Goal: Find specific fact: Find specific fact

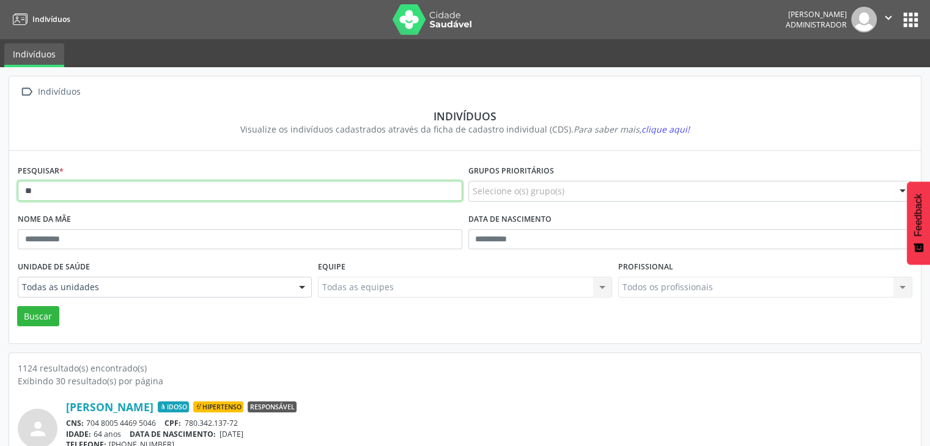
click at [171, 199] on input "**" at bounding box center [240, 191] width 444 height 21
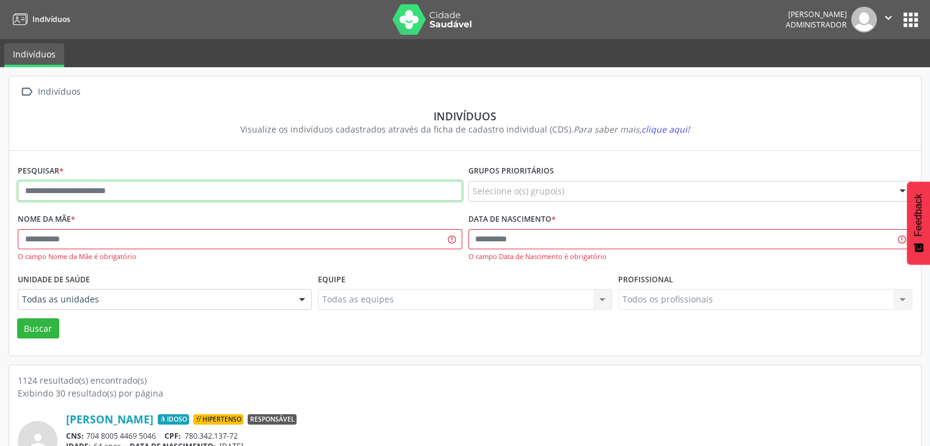
type input "*"
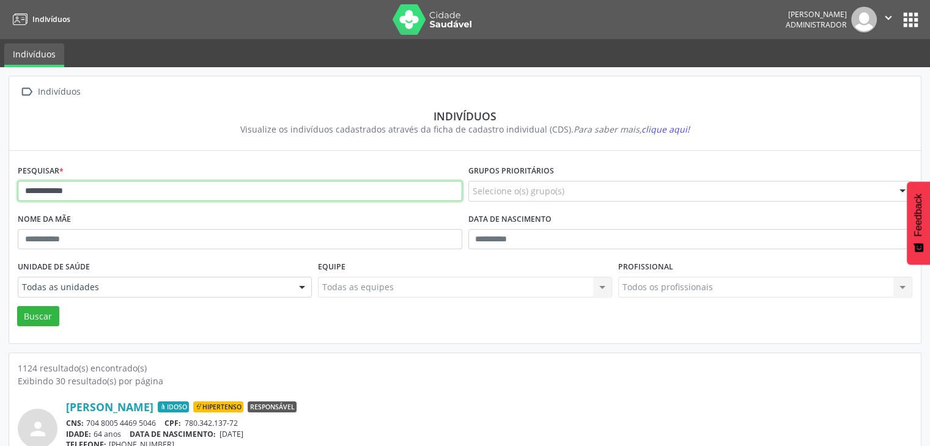
click at [17, 306] on button "Buscar" at bounding box center [38, 316] width 42 height 21
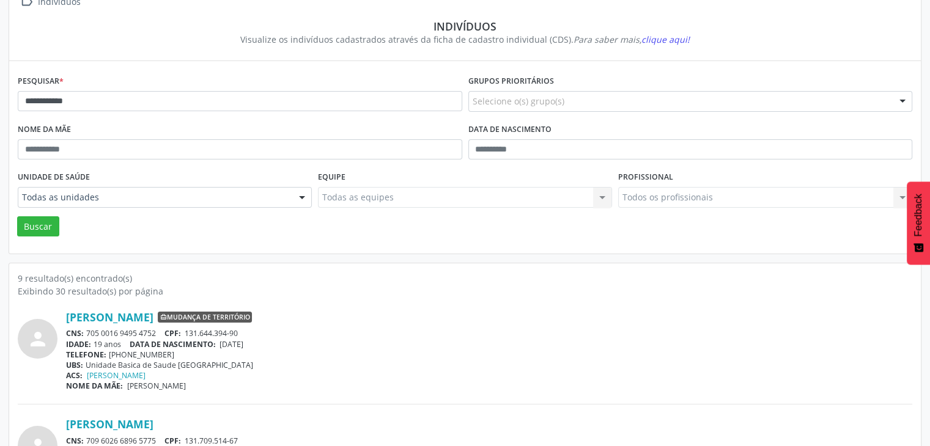
scroll to position [61, 0]
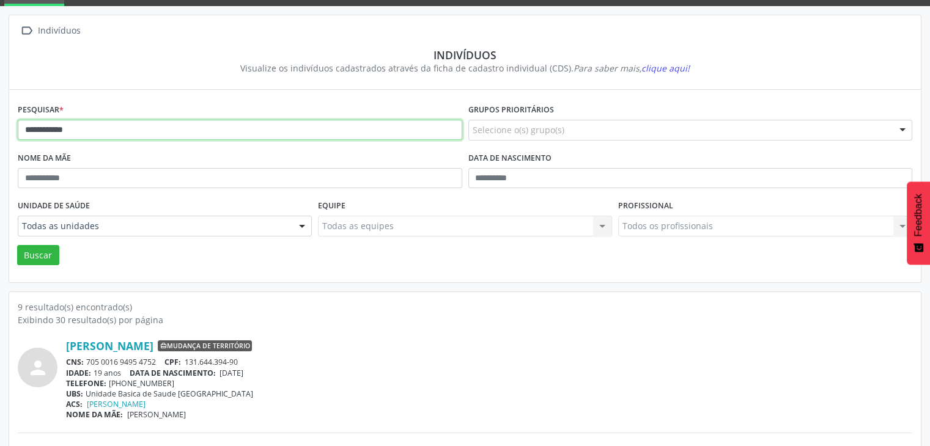
drag, startPoint x: 79, startPoint y: 130, endPoint x: 53, endPoint y: 120, distance: 27.8
click at [53, 120] on input "**********" at bounding box center [240, 130] width 444 height 21
click at [17, 245] on button "Buscar" at bounding box center [38, 255] width 42 height 21
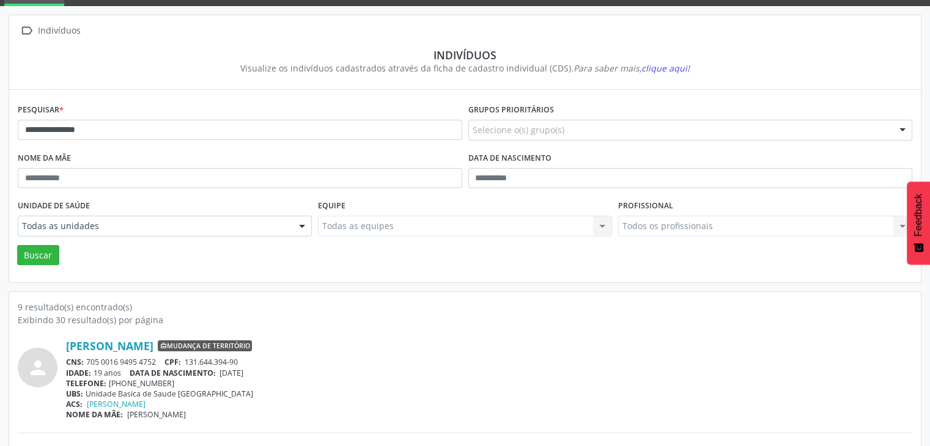
scroll to position [0, 0]
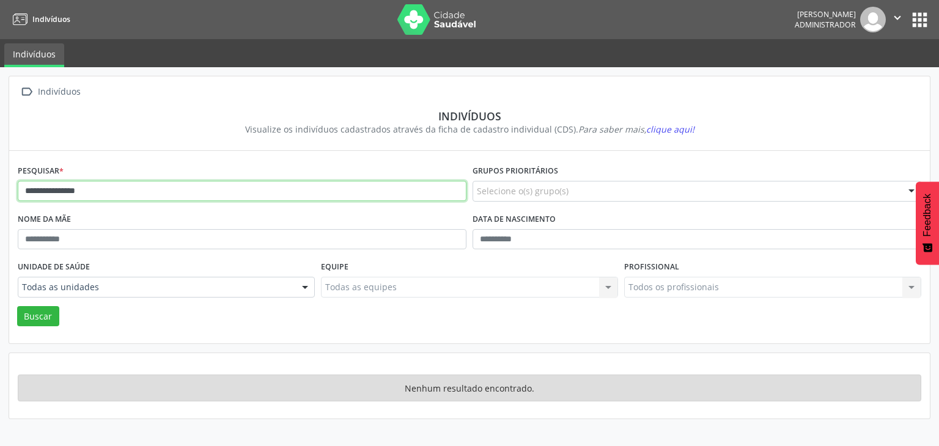
click at [109, 186] on input "**********" at bounding box center [242, 191] width 449 height 21
type input "**********"
click at [17, 306] on button "Buscar" at bounding box center [38, 316] width 42 height 21
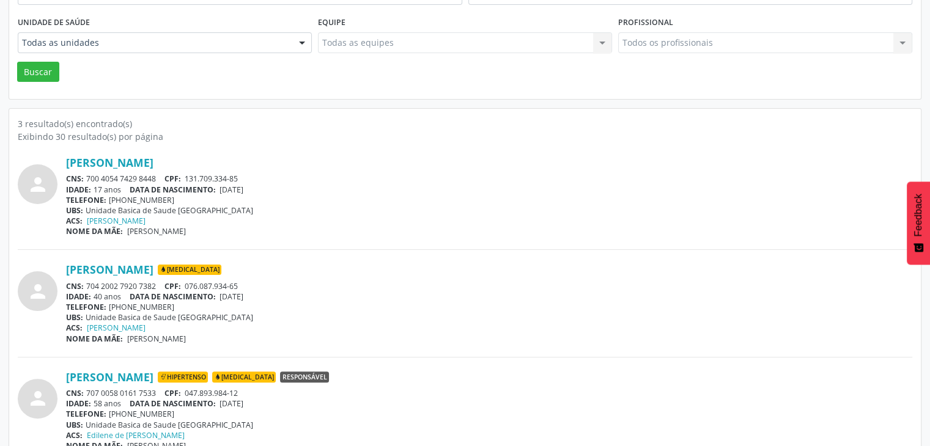
scroll to position [266, 0]
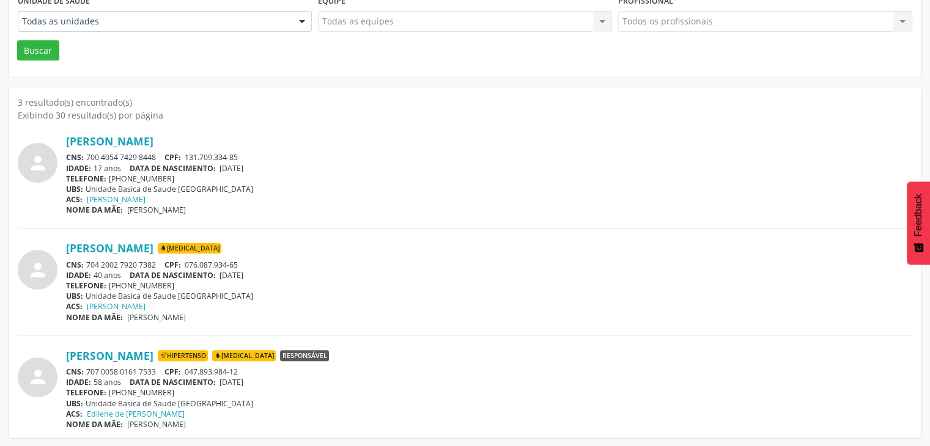
drag, startPoint x: 86, startPoint y: 372, endPoint x: 132, endPoint y: 369, distance: 46.0
click at [132, 370] on div "CNS: 707 0058 0161 7533 CPF: 047.893.984-12" at bounding box center [489, 372] width 846 height 10
click at [132, 369] on div "CNS: 707 0058 0161 7533 CPF: 047.893.984-12" at bounding box center [489, 372] width 846 height 10
click at [88, 371] on div "CNS: 707 0058 0161 7533 CPF: 047.893.984-12" at bounding box center [489, 372] width 846 height 10
click at [95, 370] on div "CNS: 707 0058 0161 7533 CPF: 047.893.984-12" at bounding box center [489, 372] width 846 height 10
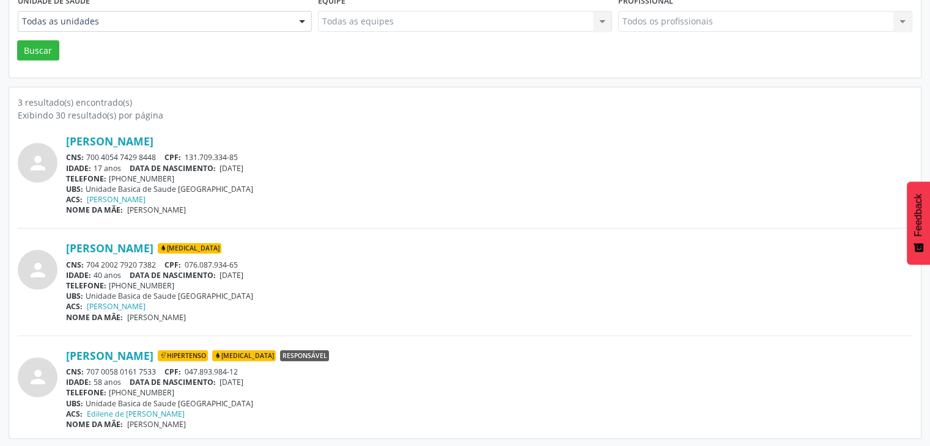
drag, startPoint x: 87, startPoint y: 372, endPoint x: 161, endPoint y: 370, distance: 73.4
click at [161, 370] on div "CNS: 707 0058 0161 7533 CPF: 047.893.984-12" at bounding box center [489, 372] width 846 height 10
drag, startPoint x: 161, startPoint y: 370, endPoint x: 108, endPoint y: 360, distance: 54.2
click at [108, 360] on link "[PERSON_NAME]" at bounding box center [109, 355] width 87 height 13
drag, startPoint x: 88, startPoint y: 372, endPoint x: 156, endPoint y: 372, distance: 67.9
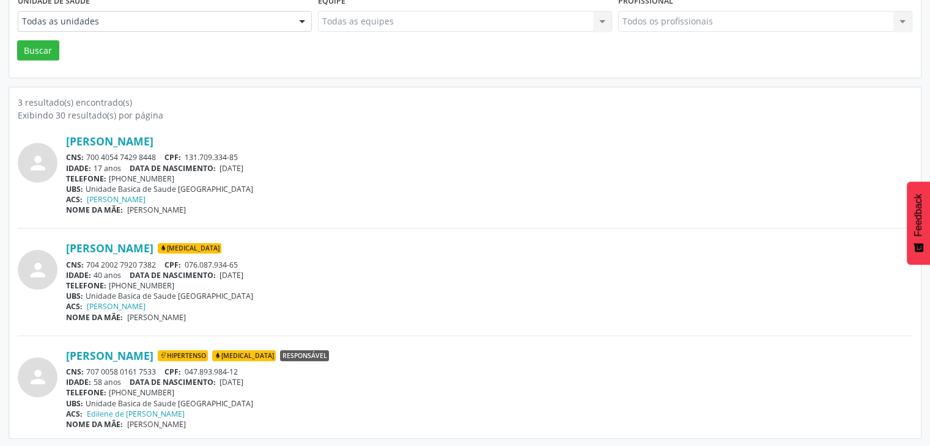
click at [156, 372] on div "CNS: 707 0058 0161 7533 CPF: 047.893.984-12" at bounding box center [489, 372] width 846 height 10
copy div "707 0058 0161 7533"
drag, startPoint x: 221, startPoint y: 380, endPoint x: 262, endPoint y: 377, distance: 40.4
click at [262, 377] on div "IDADE: 58 anos DATA DE NASCIMENTO: [DEMOGRAPHIC_DATA]" at bounding box center [489, 382] width 846 height 10
copy span "[DATE]"
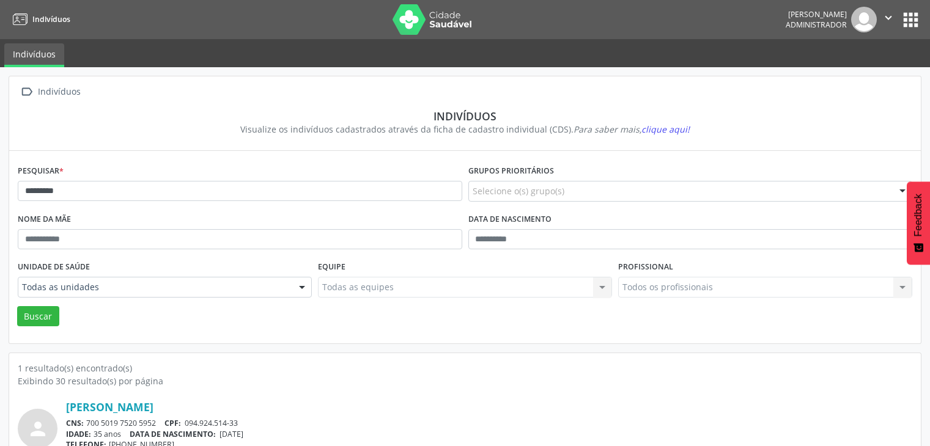
scroll to position [51, 0]
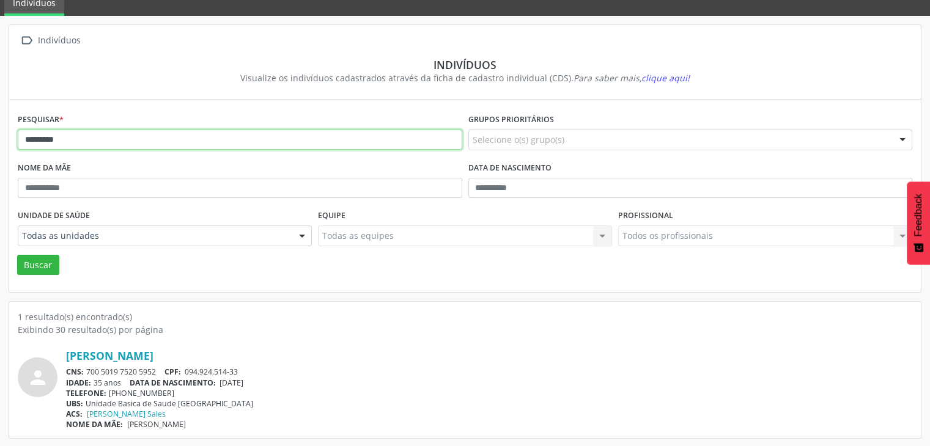
click at [139, 137] on input "********" at bounding box center [240, 140] width 444 height 21
